Goal: Task Accomplishment & Management: Manage account settings

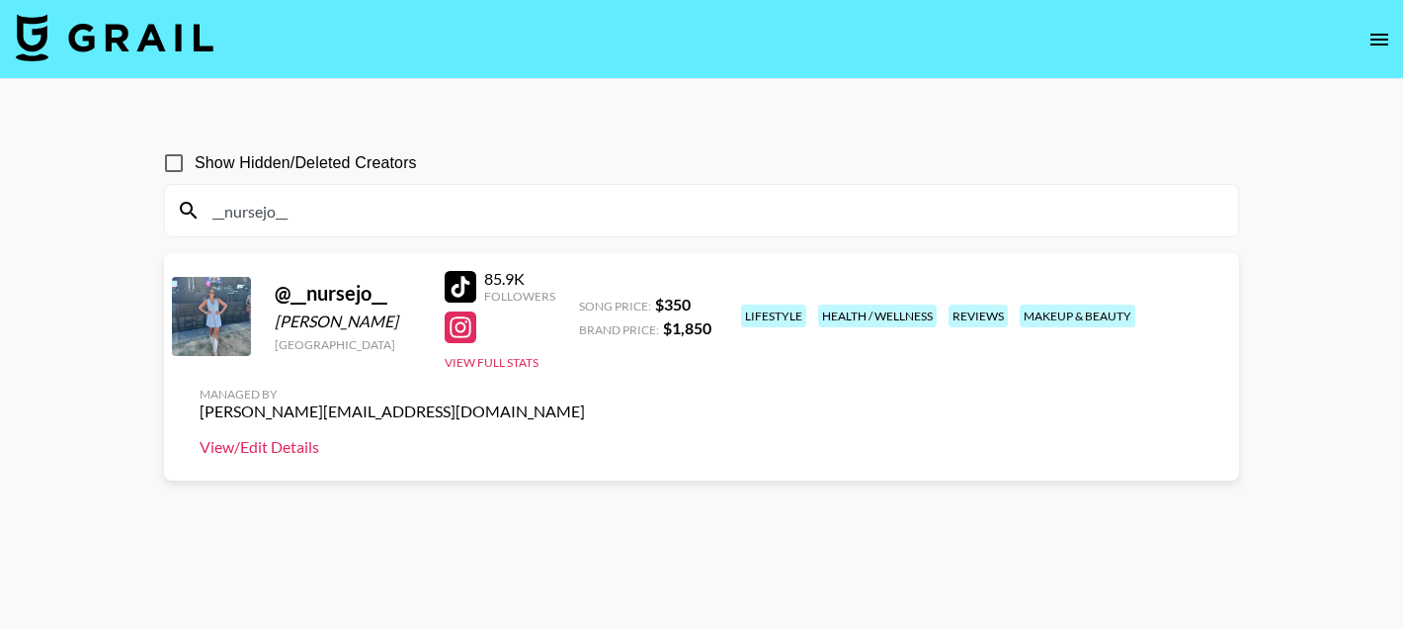
click at [585, 437] on link "View/Edit Details" at bounding box center [392, 447] width 385 height 20
click at [353, 207] on input "__nursejo__" at bounding box center [714, 211] width 1026 height 32
paste input "rantwithmadi"
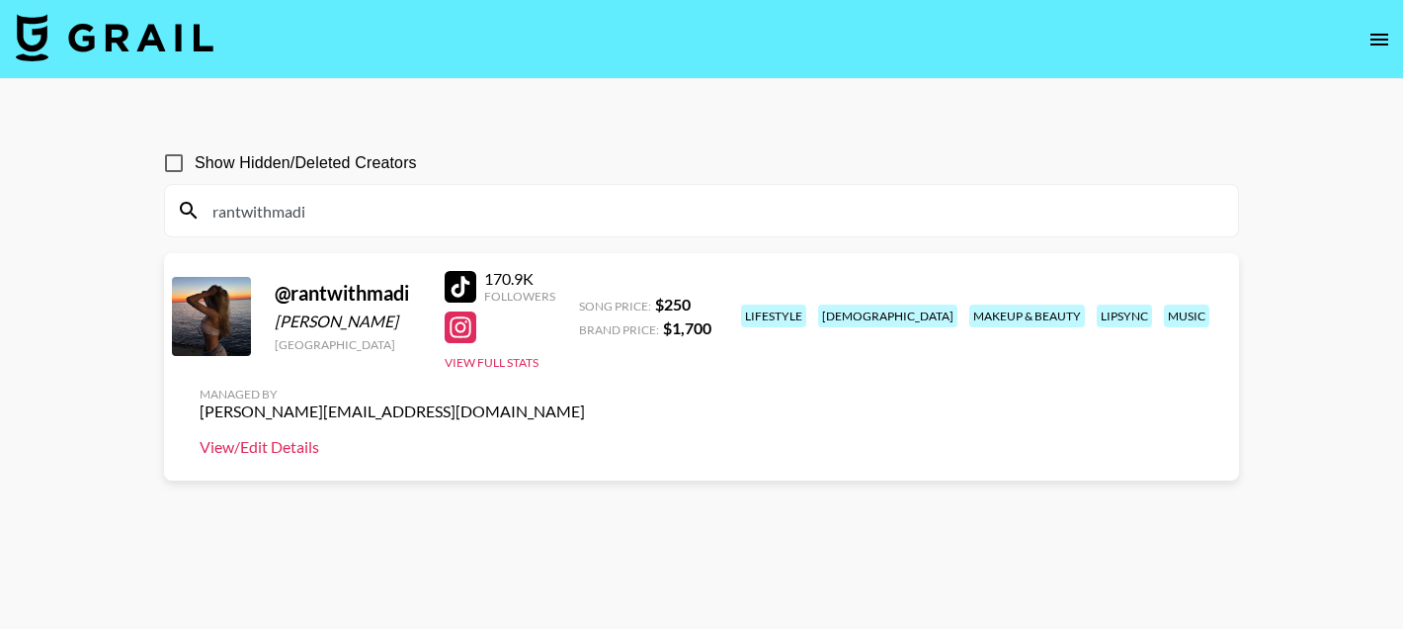
type input "rantwithmadi"
click at [585, 437] on link "View/Edit Details" at bounding box center [392, 447] width 385 height 20
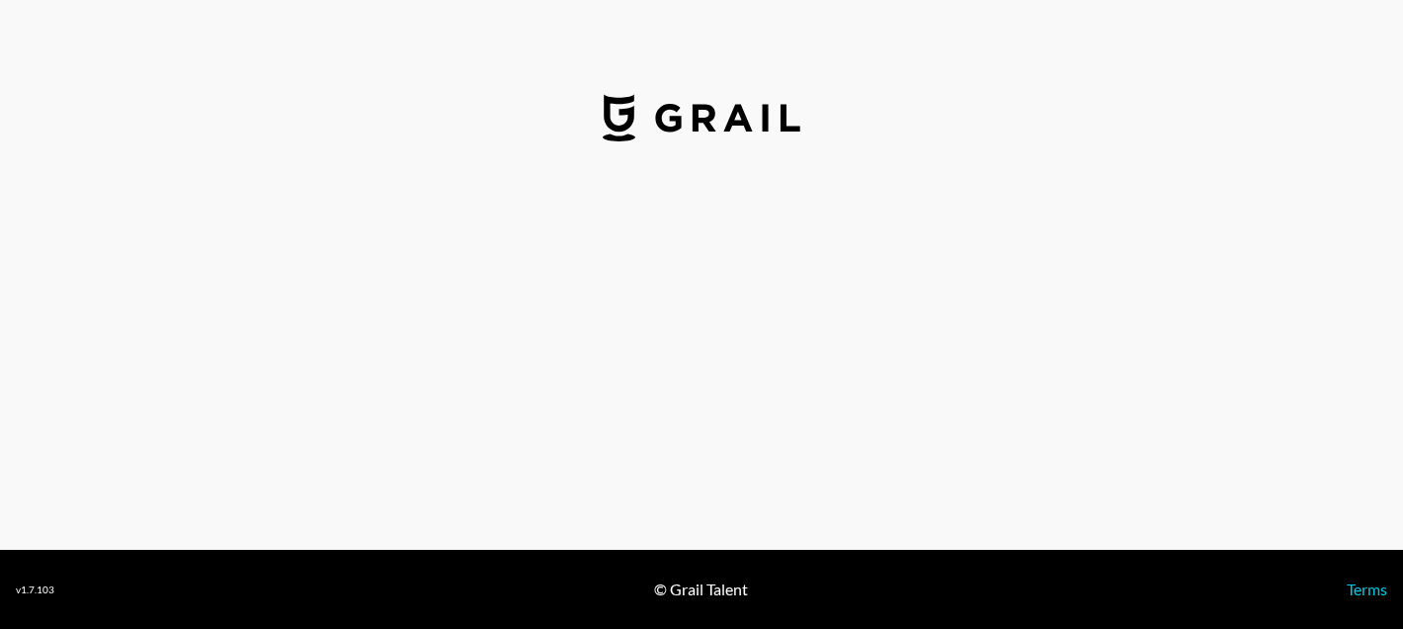
select select "USD"
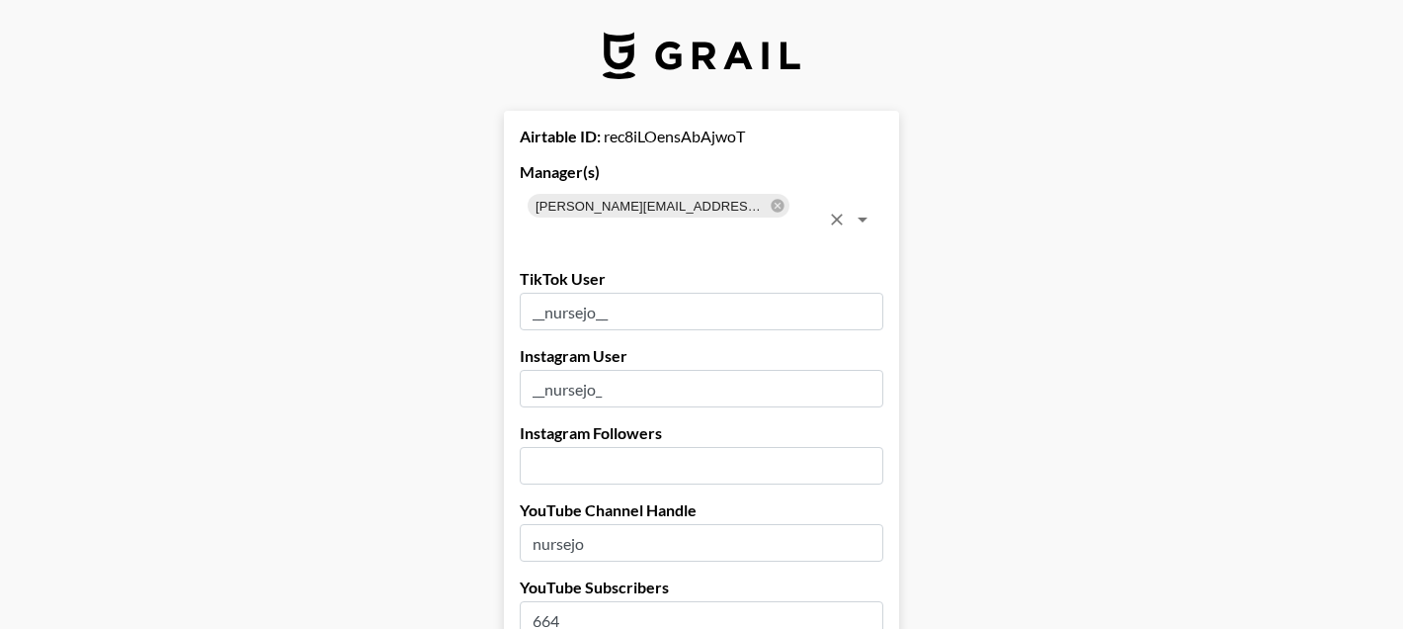
click at [740, 204] on div "[PERSON_NAME][EMAIL_ADDRESS][DOMAIN_NAME]" at bounding box center [659, 206] width 262 height 24
click at [771, 204] on icon at bounding box center [777, 205] width 13 height 13
click at [723, 219] on input "text" at bounding box center [673, 233] width 294 height 28
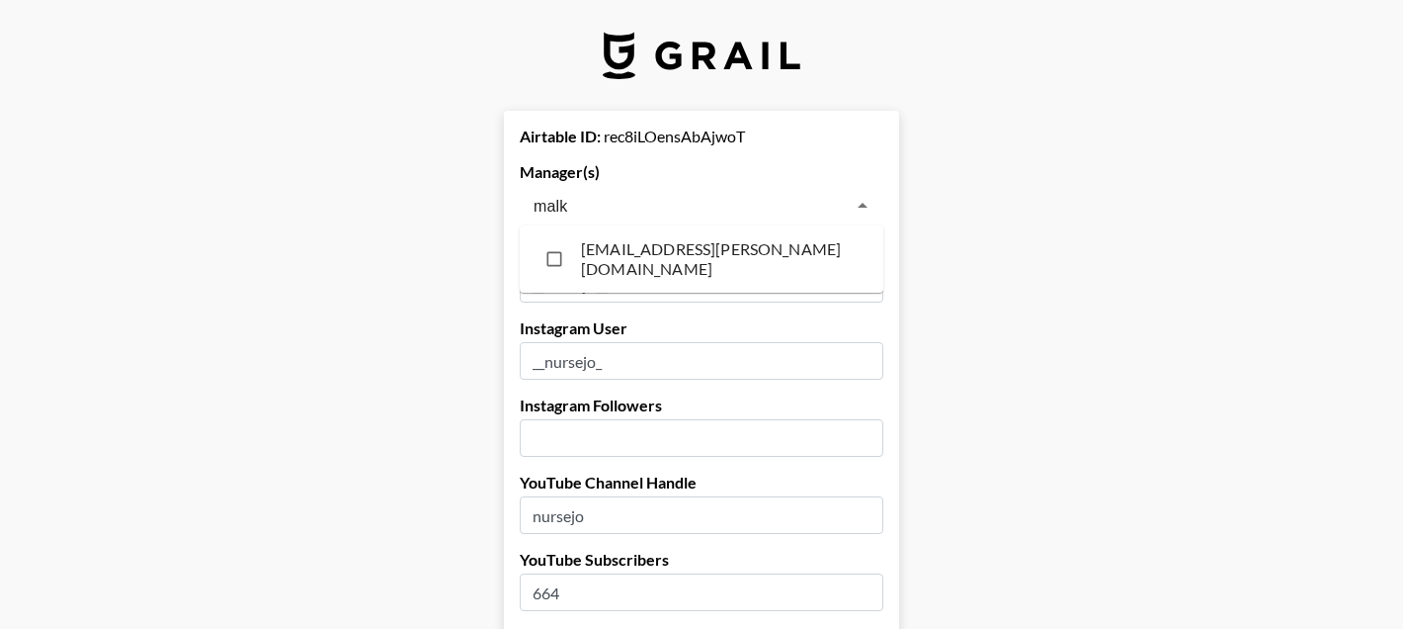
type input "malka"
click at [690, 268] on li "malkah.restrepo@grail-talent.com" at bounding box center [702, 258] width 364 height 51
checkbox input "true"
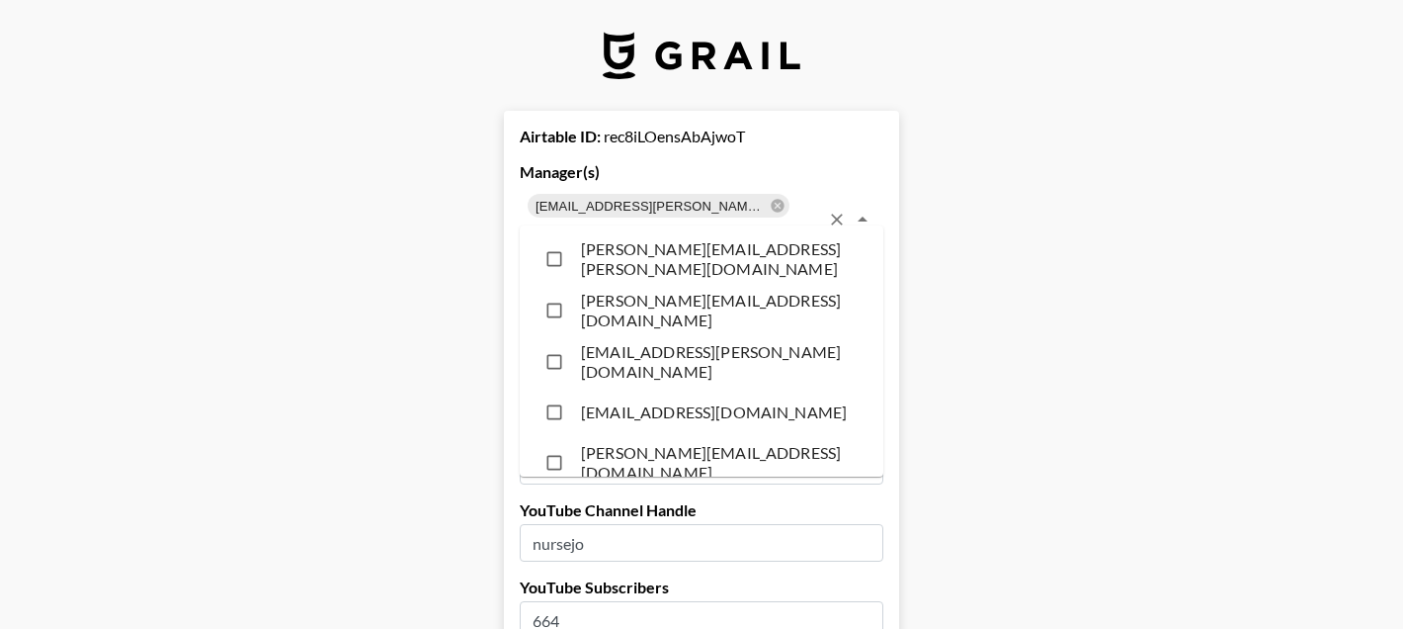
scroll to position [5242, 0]
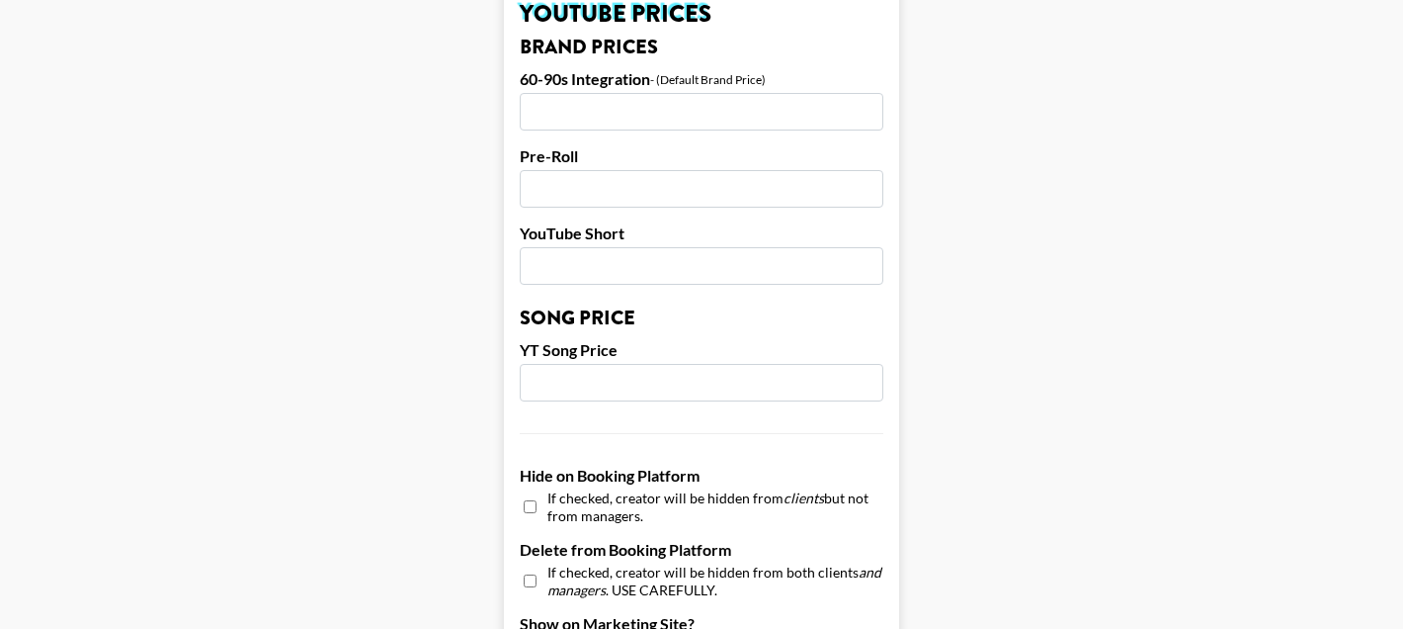
scroll to position [2053, 0]
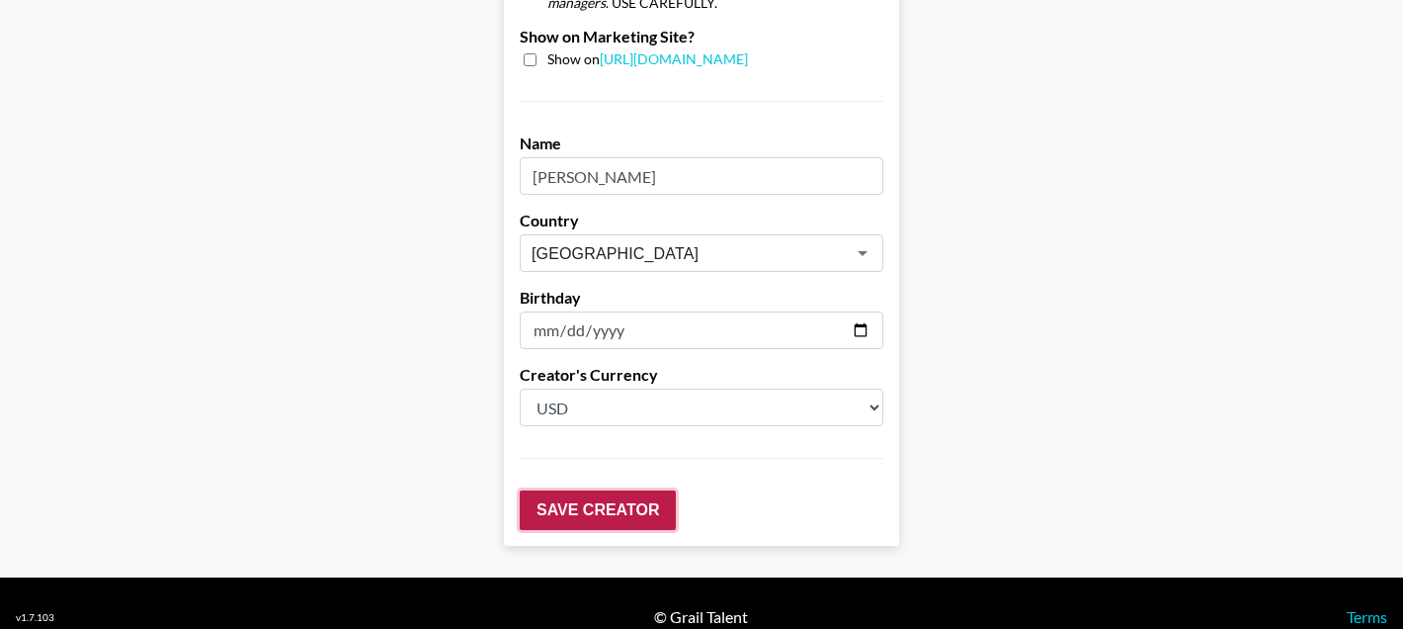
click at [566, 490] on input "Save Creator" at bounding box center [598, 510] width 156 height 40
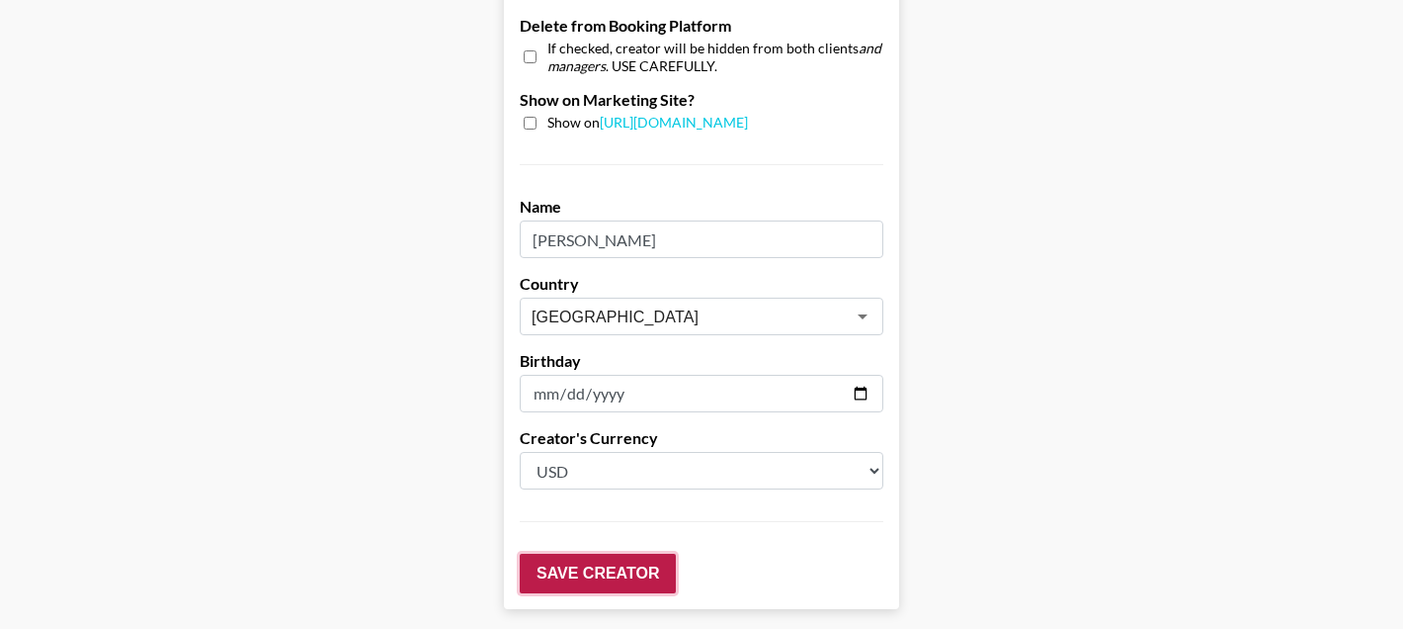
scroll to position [111, 0]
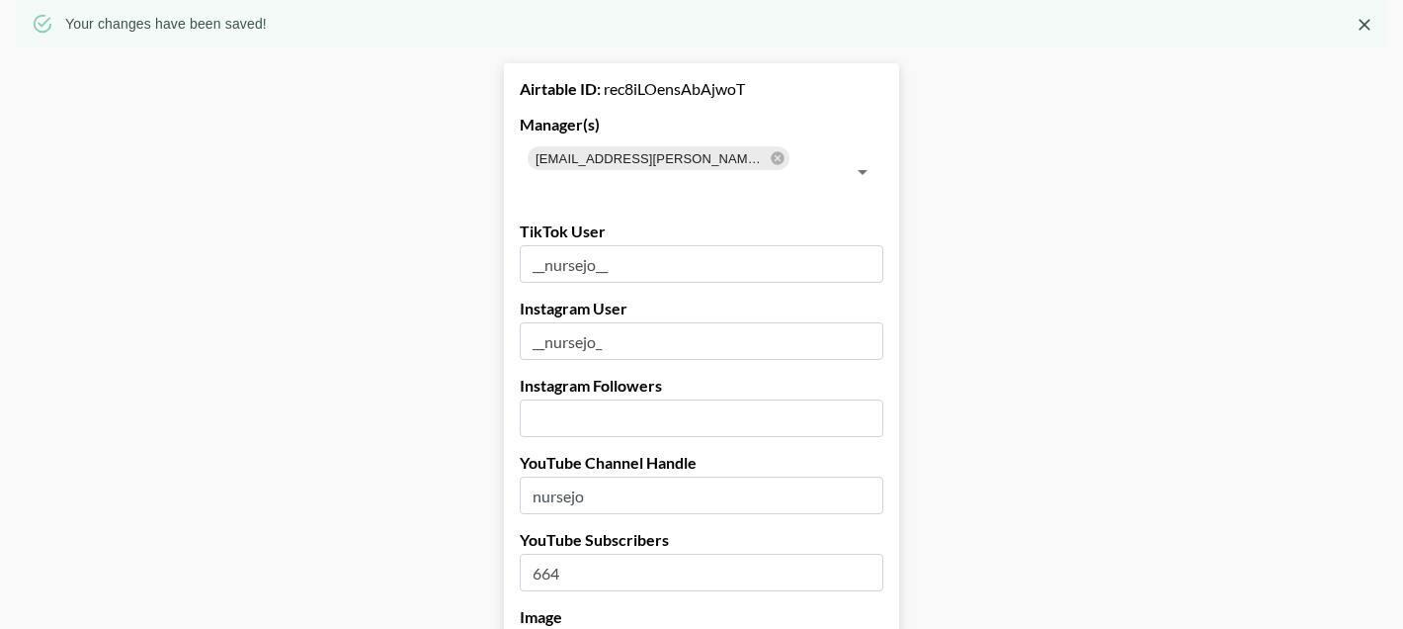
click at [566, 483] on input "nursejo" at bounding box center [702, 495] width 364 height 38
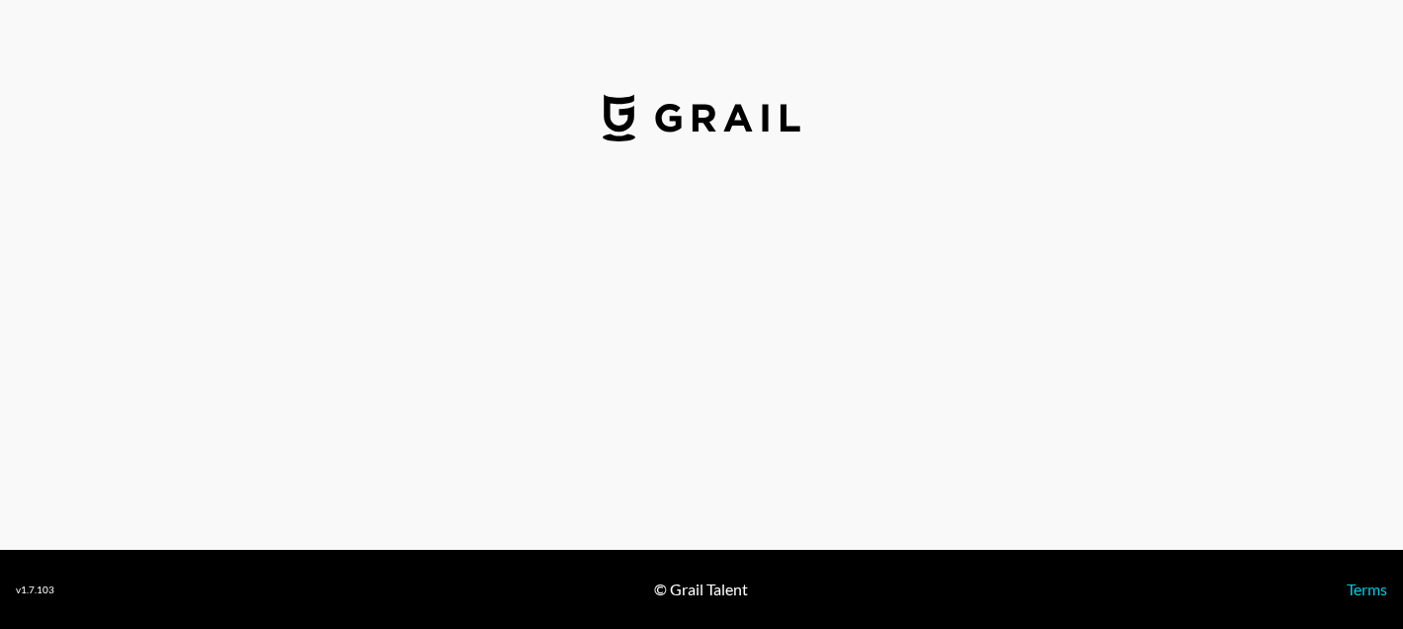
select select "USD"
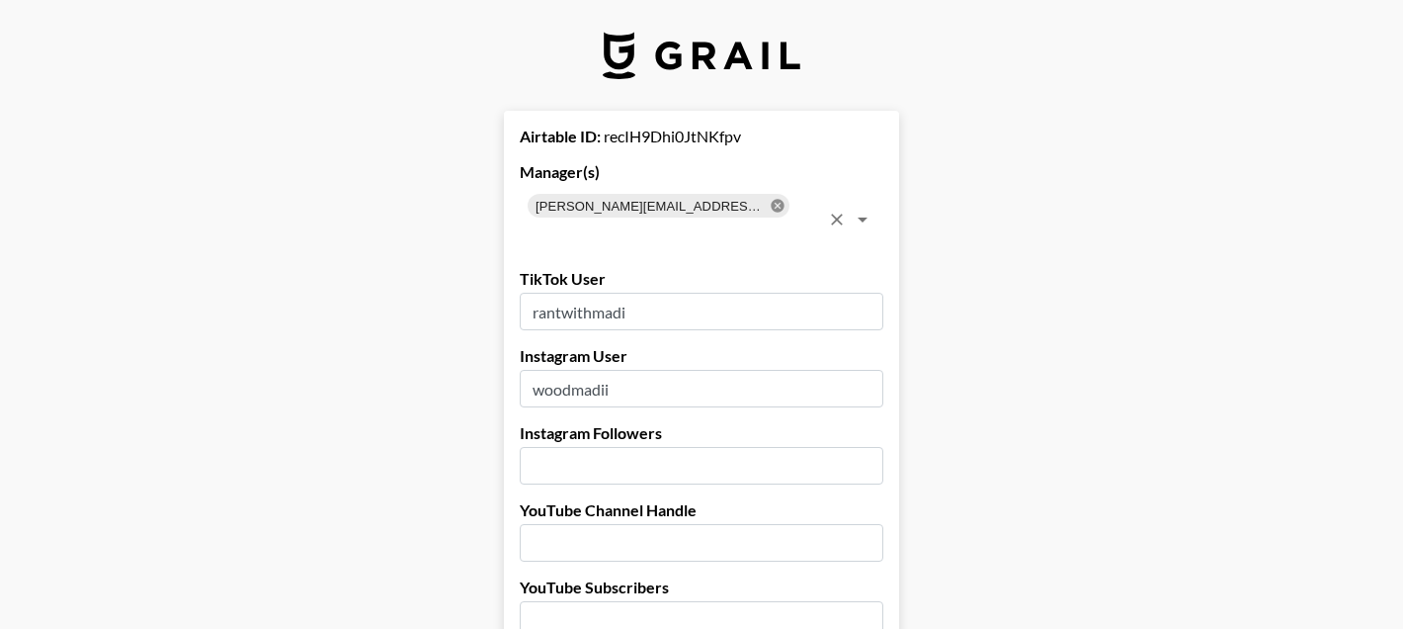
click at [770, 206] on icon at bounding box center [778, 206] width 16 height 16
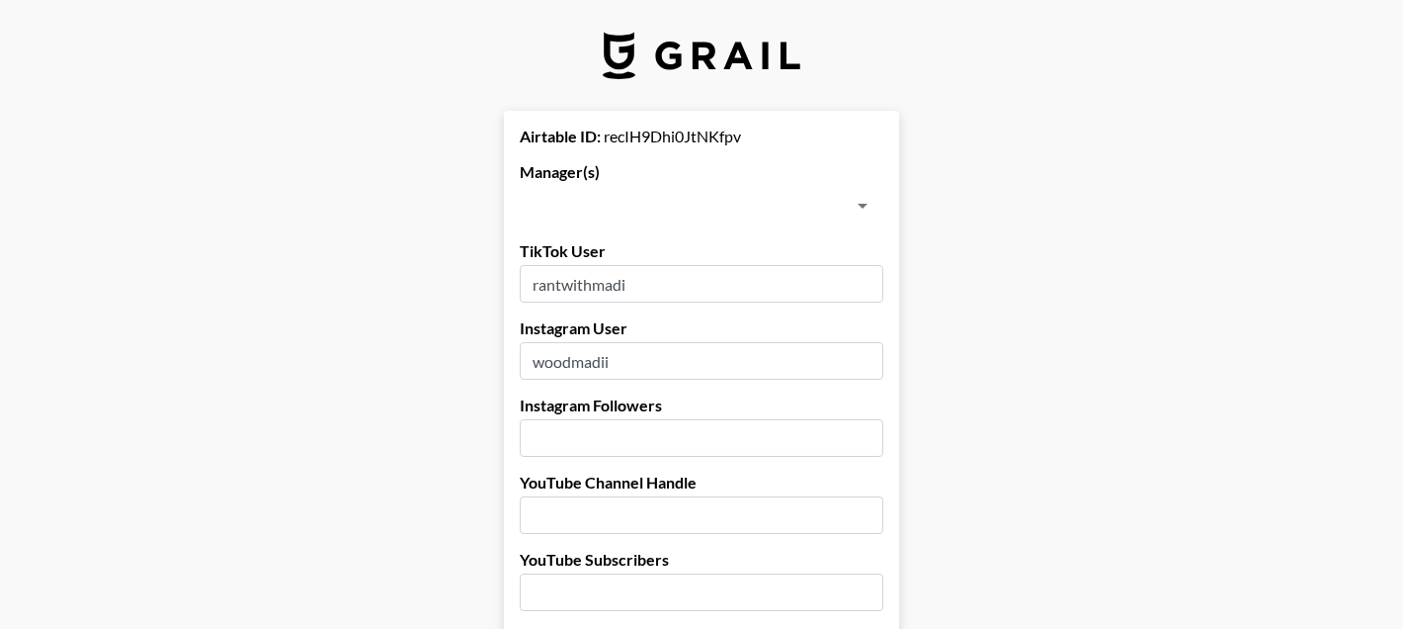
click at [731, 206] on input "text" at bounding box center [685, 206] width 319 height 28
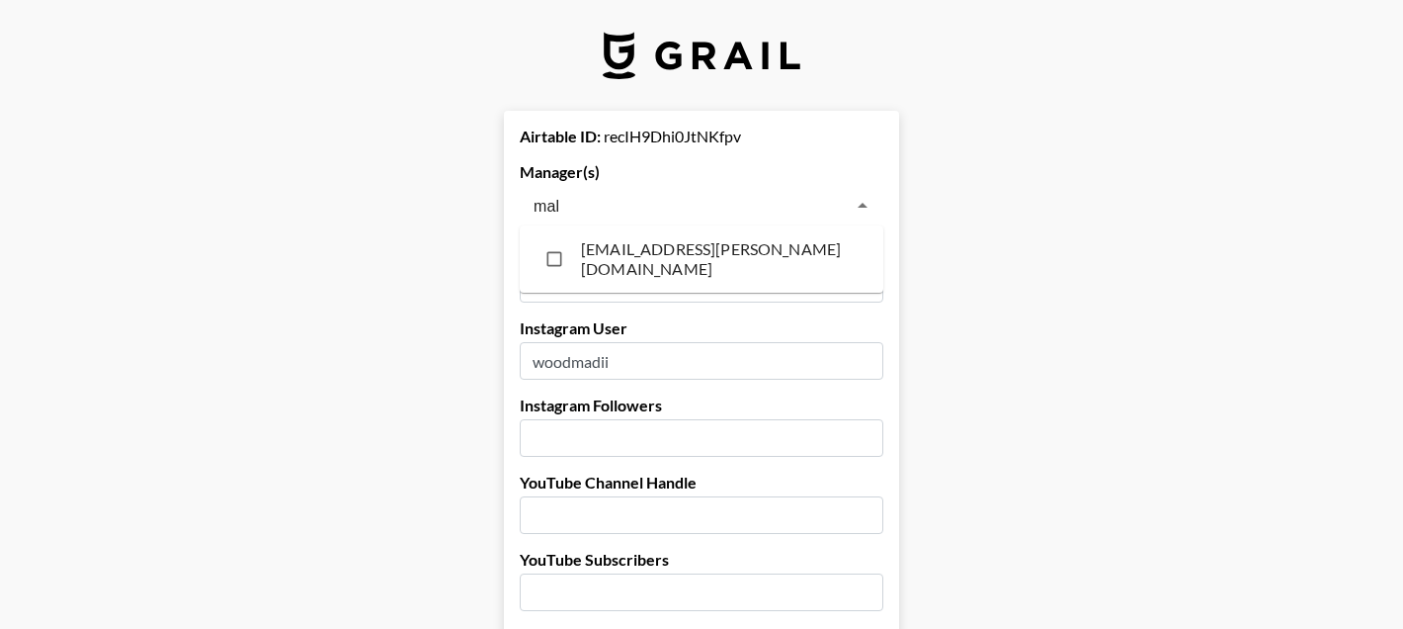
type input "malk"
click at [656, 254] on li "[EMAIL_ADDRESS][PERSON_NAME][DOMAIN_NAME]" at bounding box center [702, 258] width 364 height 51
checkbox input "true"
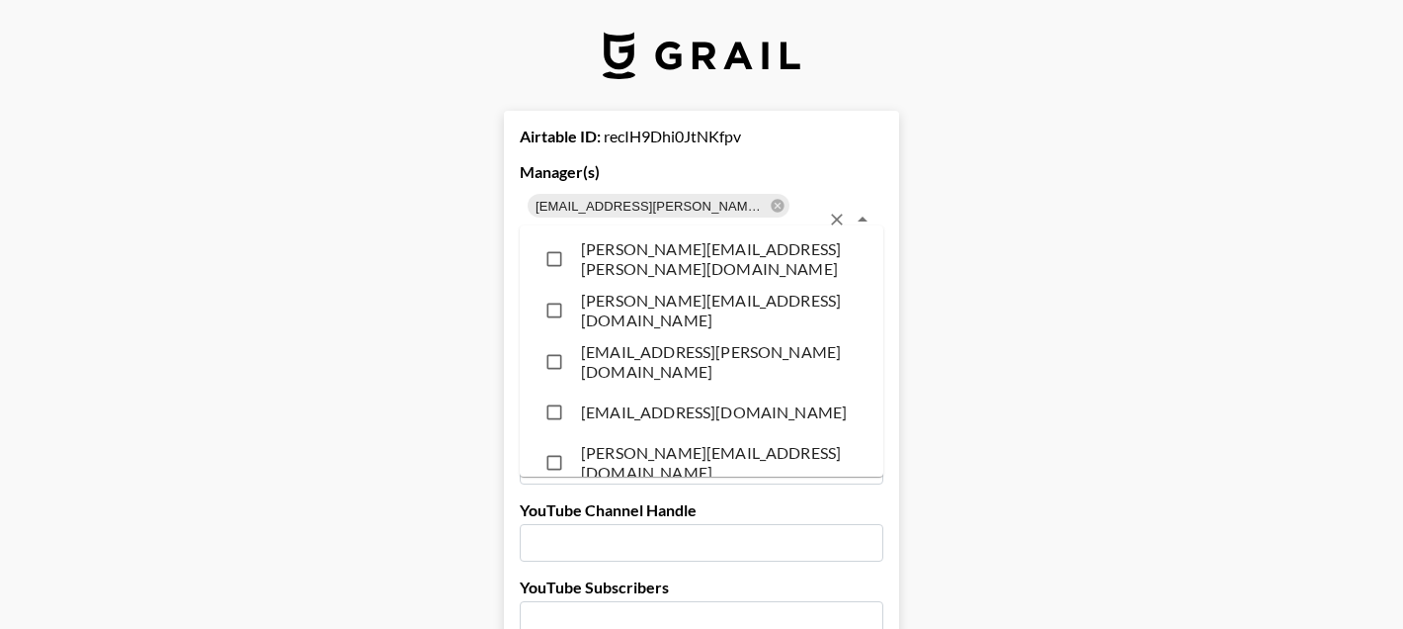
scroll to position [5242, 0]
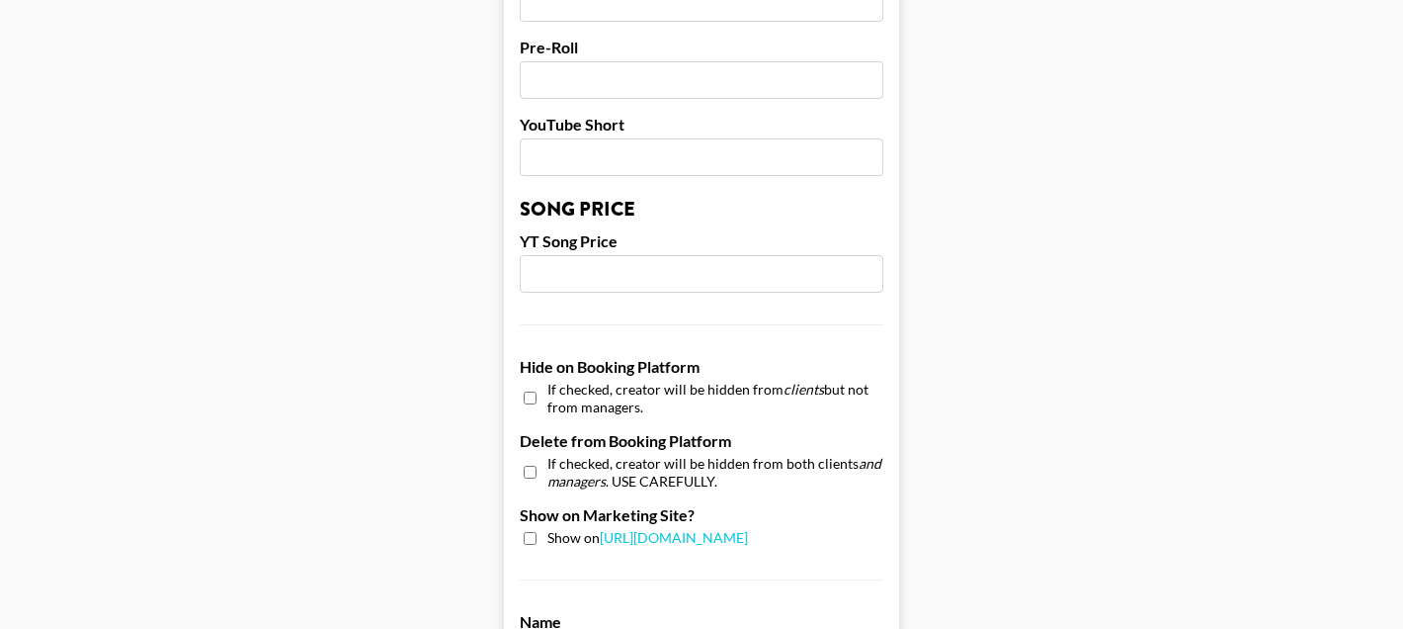
scroll to position [2053, 0]
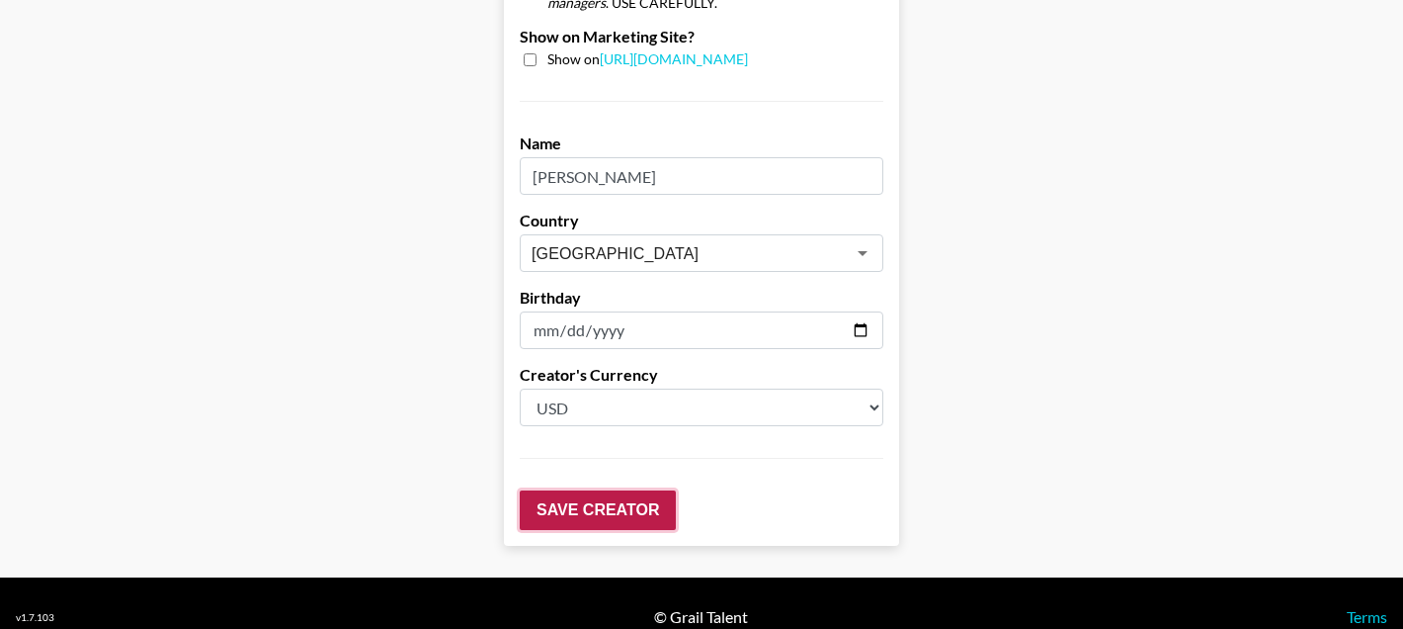
click at [626, 497] on input "Save Creator" at bounding box center [598, 510] width 156 height 40
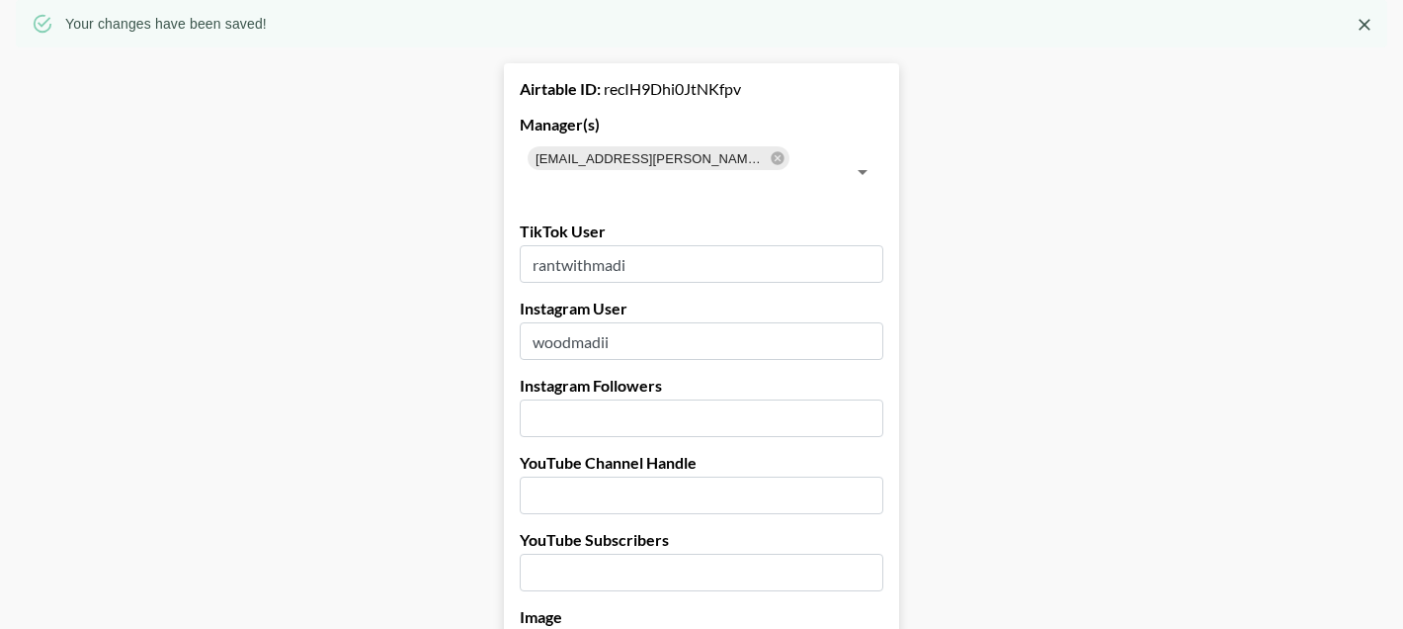
scroll to position [0, 0]
